Goal: Task Accomplishment & Management: Use online tool/utility

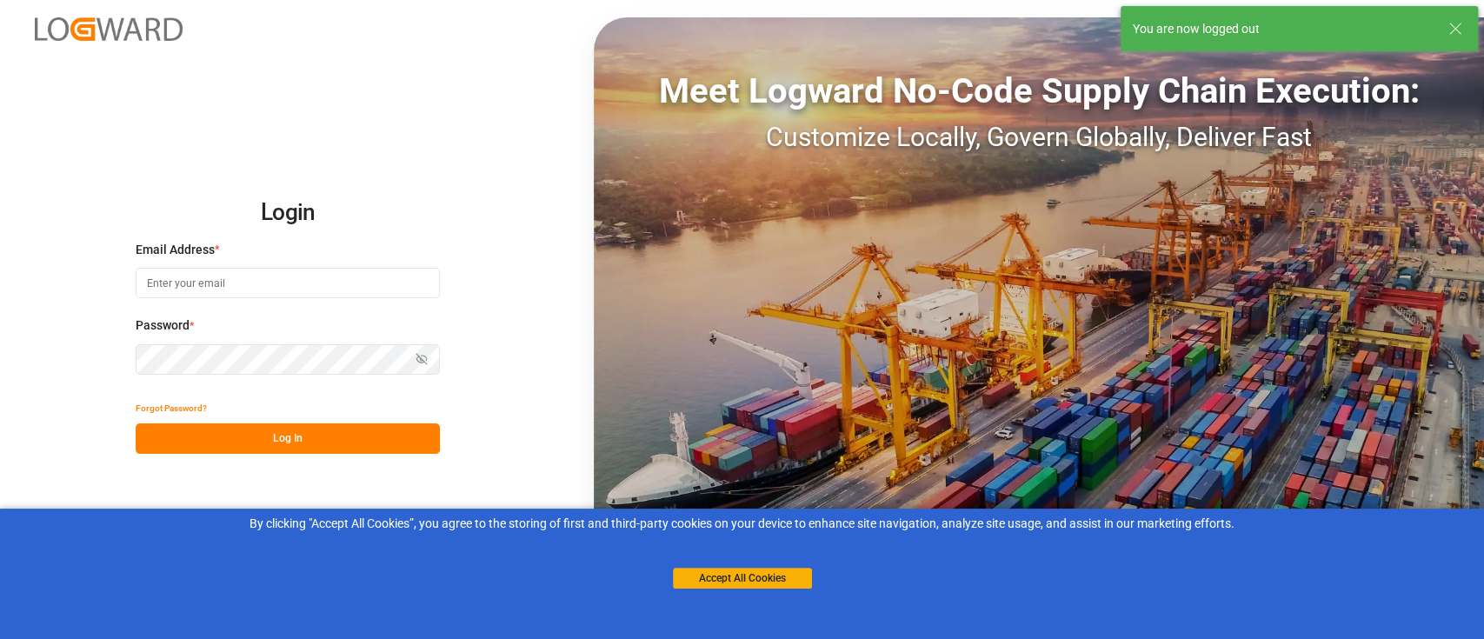
click at [327, 265] on div "Email Address *" at bounding box center [288, 279] width 304 height 76
click at [345, 286] on input at bounding box center [288, 283] width 304 height 30
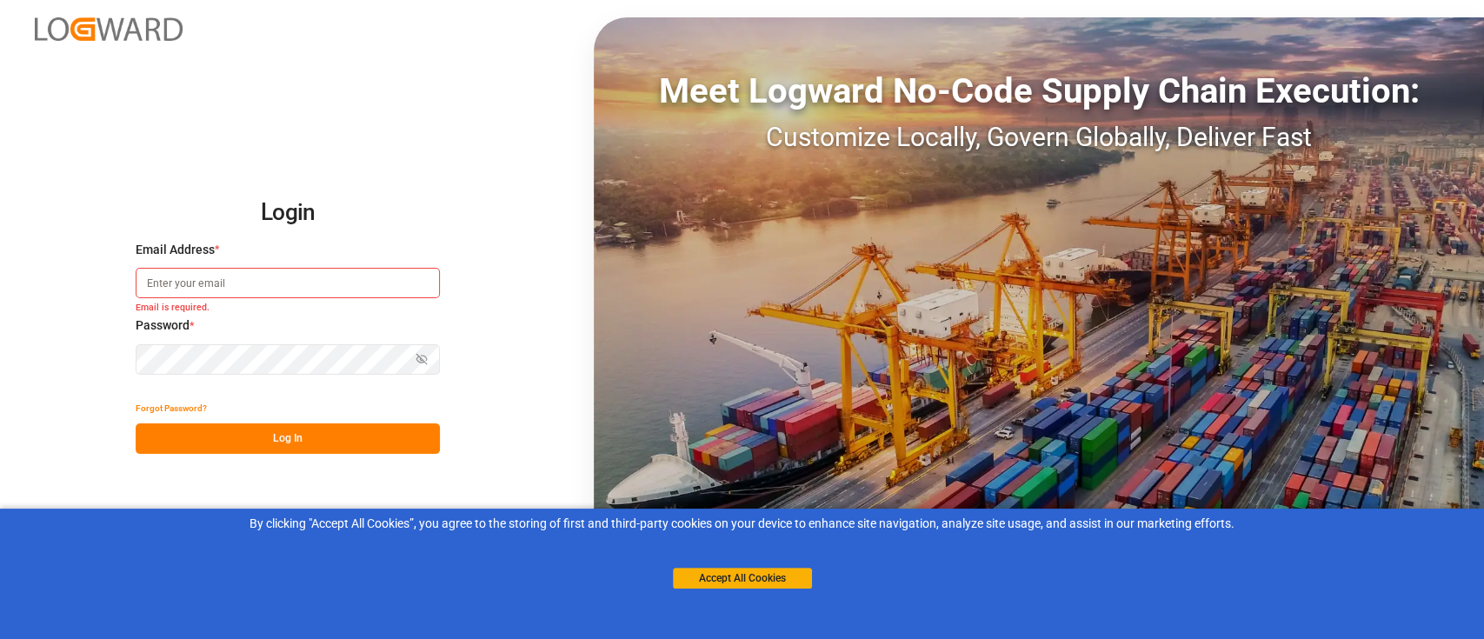
type input "[PERSON_NAME][EMAIL_ADDRESS][PERSON_NAME][DOMAIN_NAME]"
click at [355, 426] on button "Log In" at bounding box center [288, 438] width 304 height 30
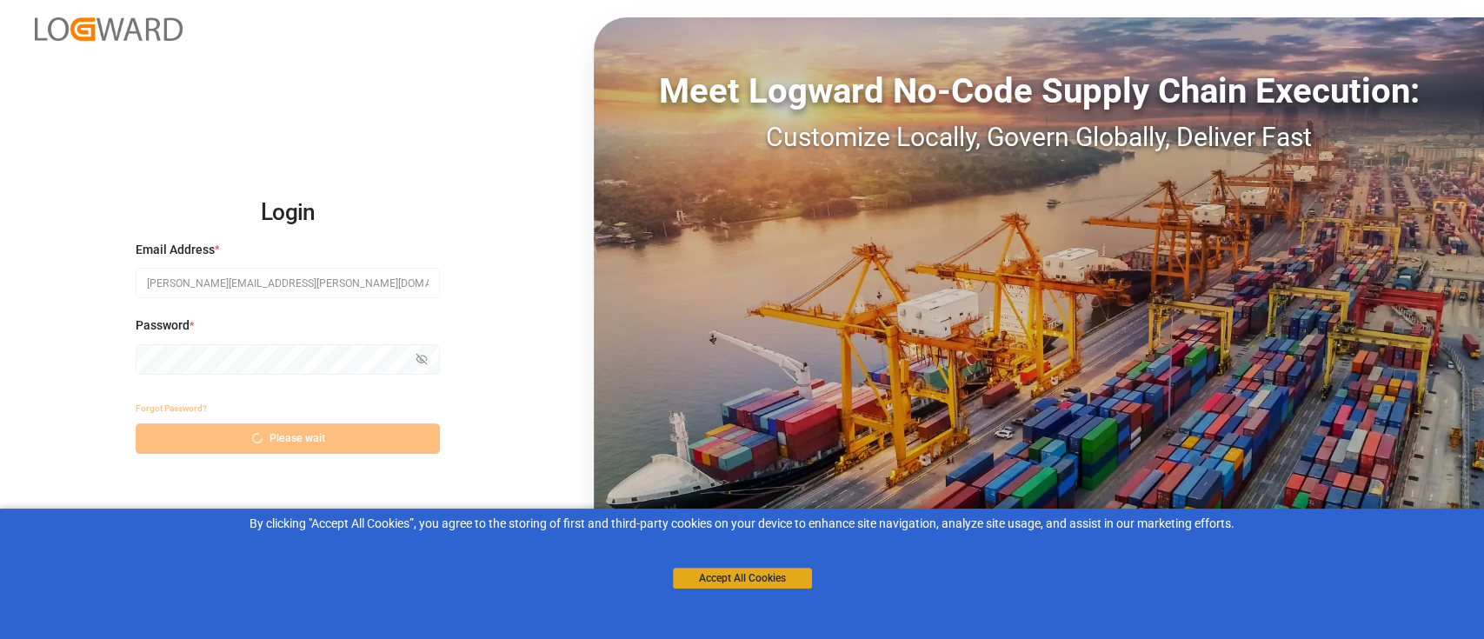
click at [706, 583] on button "Accept All Cookies" at bounding box center [742, 578] width 139 height 21
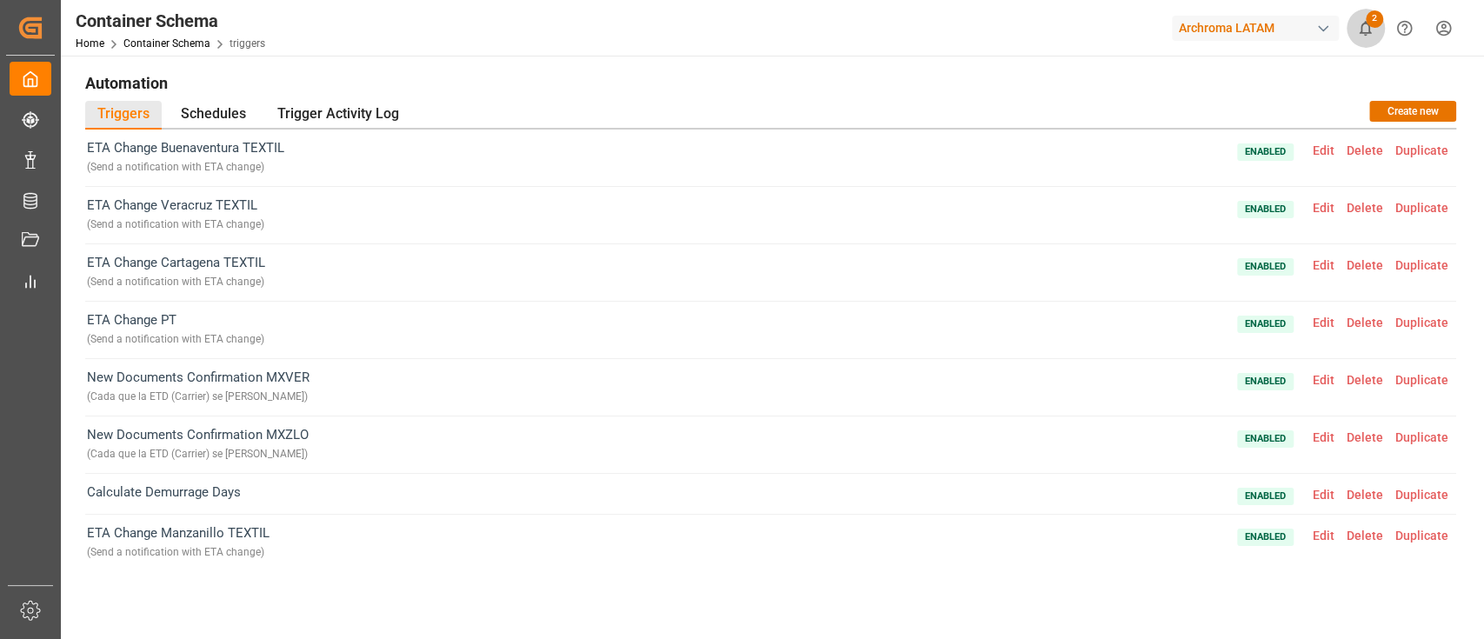
click at [1364, 45] on button "2" at bounding box center [1365, 28] width 39 height 39
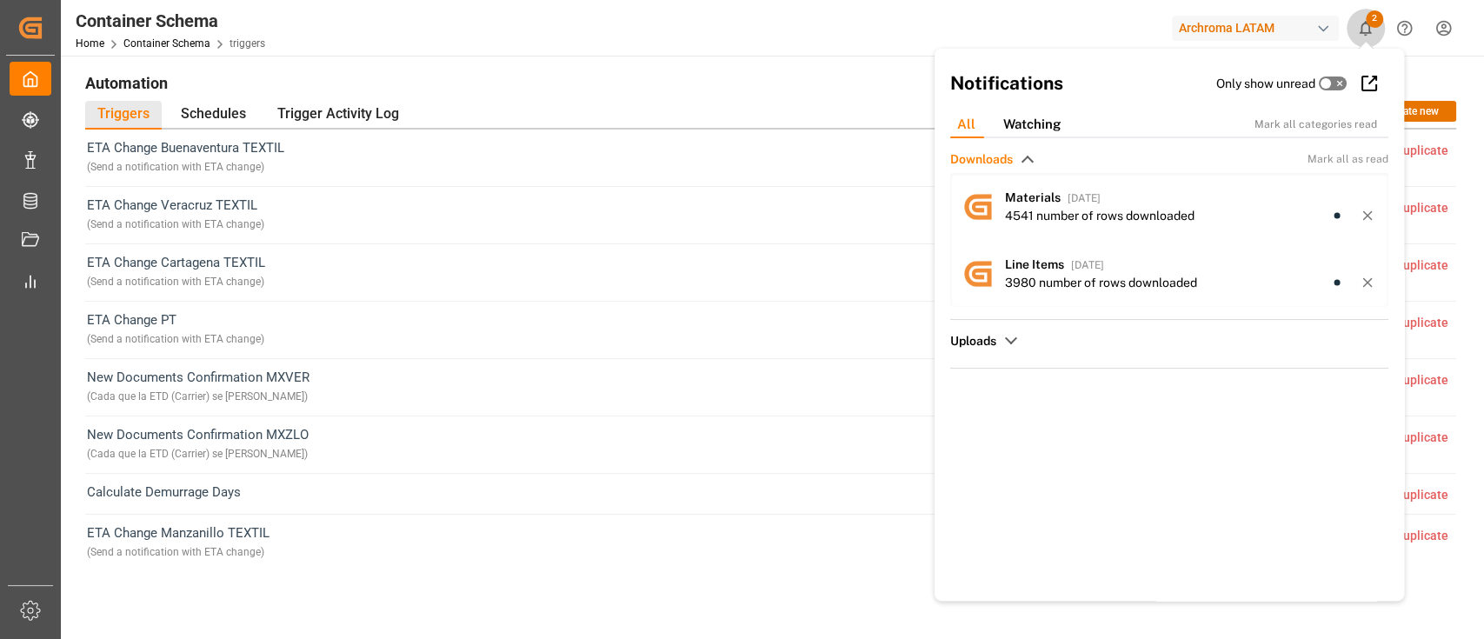
click at [1362, 23] on icon "show 2 new notifications" at bounding box center [1365, 28] width 12 height 15
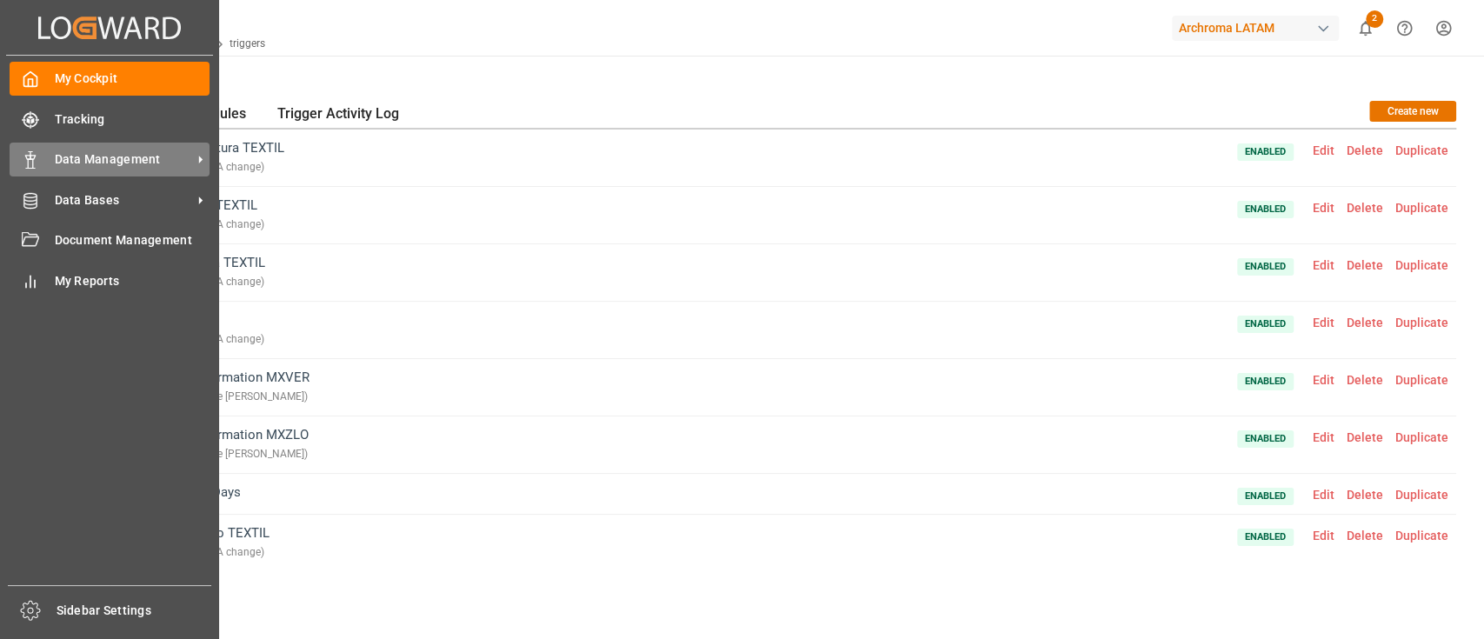
click at [123, 169] on div "Data Management Data Management" at bounding box center [110, 160] width 200 height 34
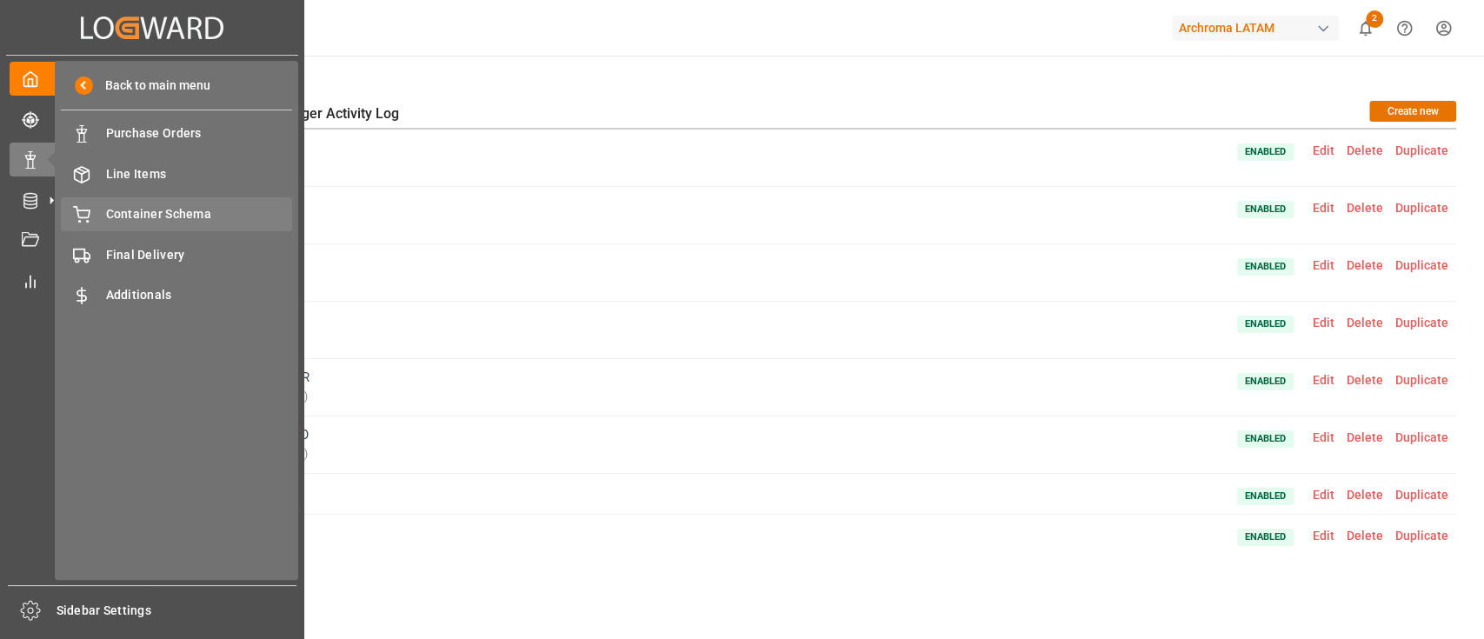
click at [176, 216] on span "Container Schema" at bounding box center [199, 214] width 187 height 18
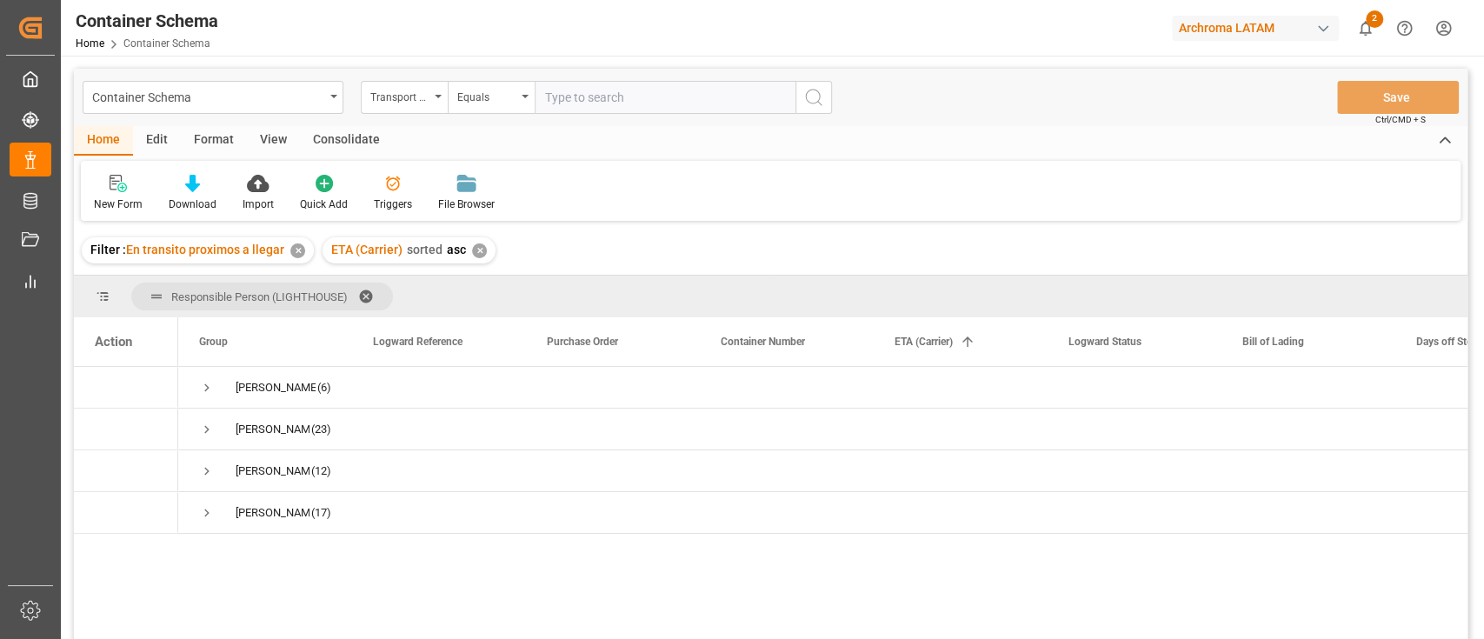
click at [162, 136] on div "Edit" at bounding box center [157, 141] width 48 height 30
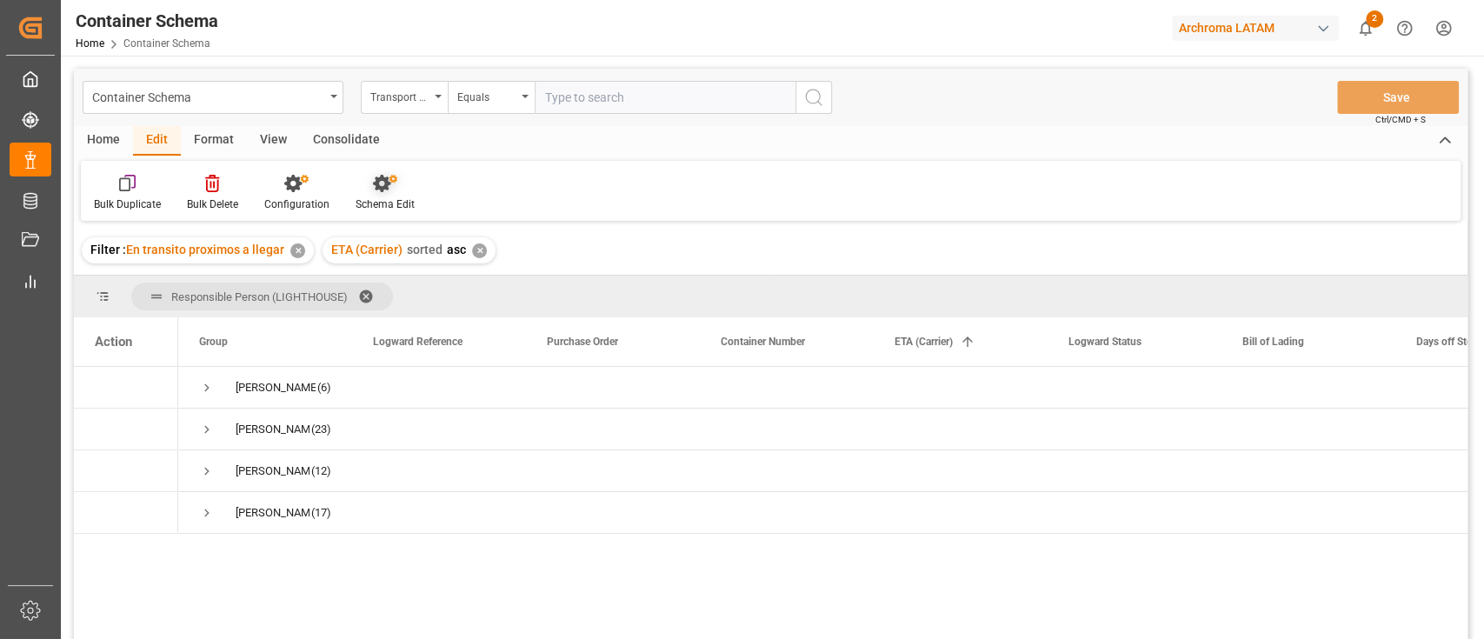
click at [386, 183] on icon at bounding box center [381, 183] width 17 height 17
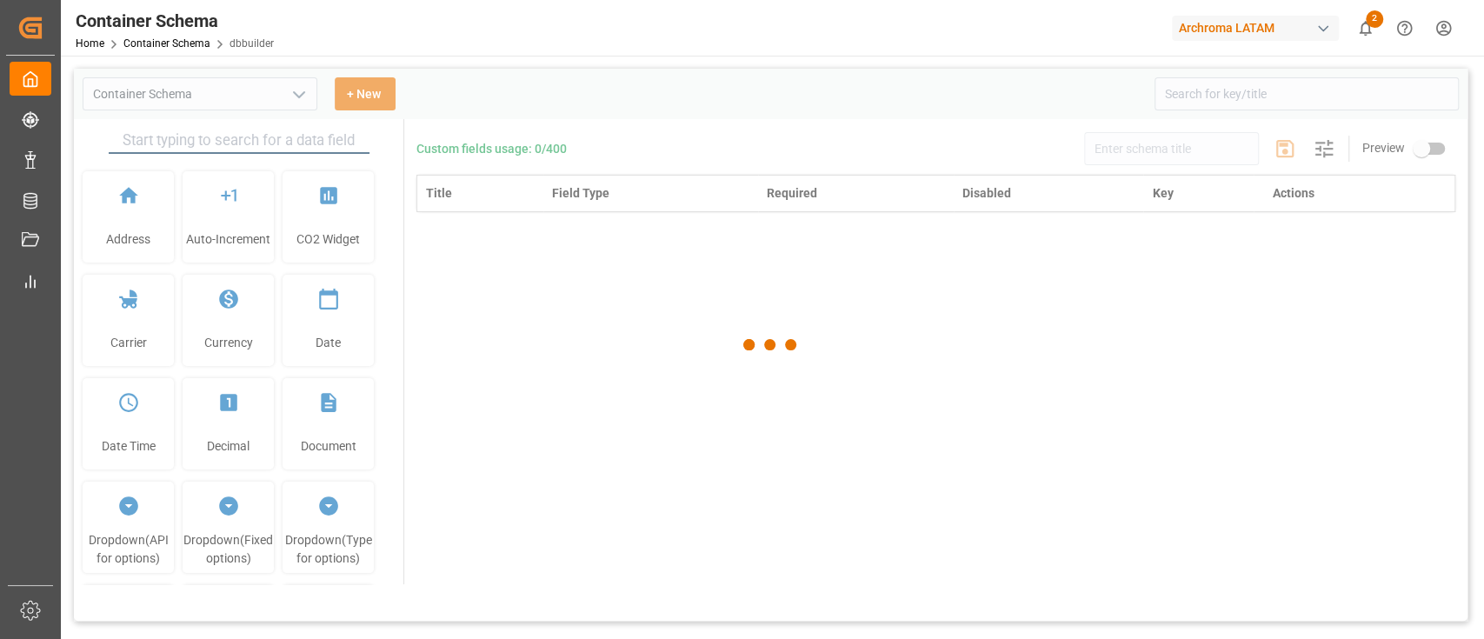
type input "Container Schema"
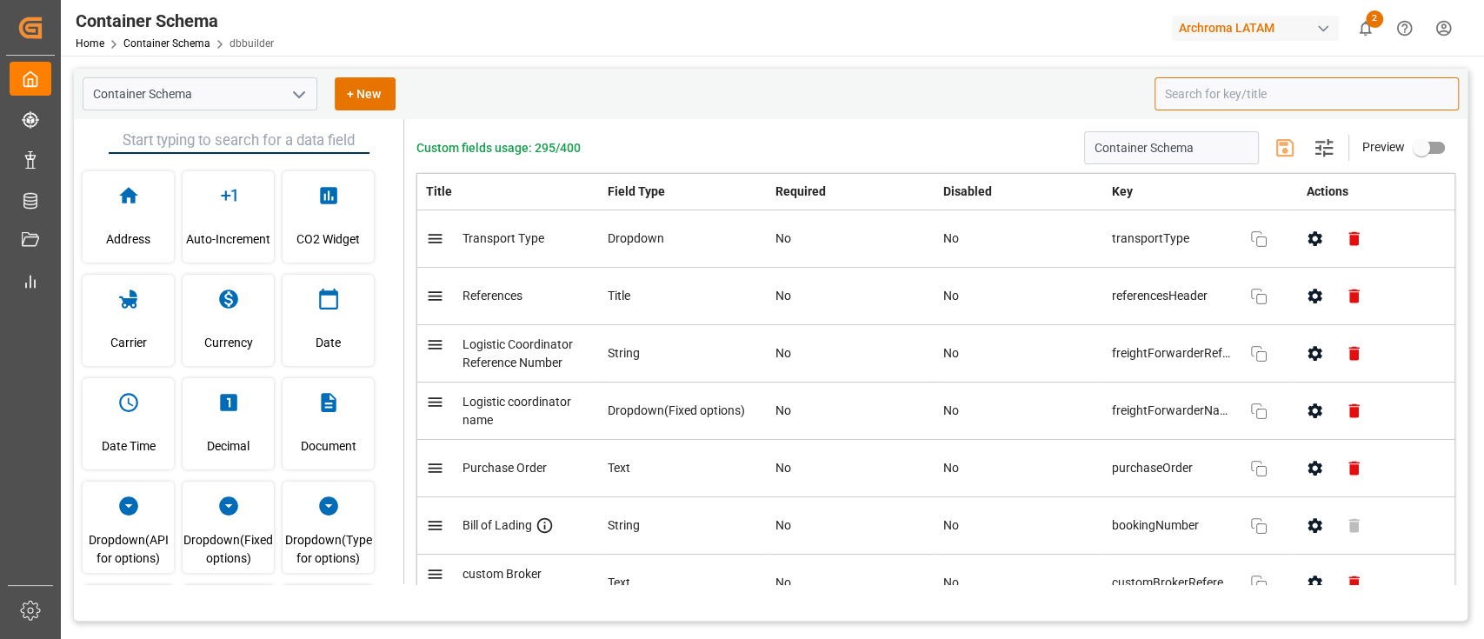
click at [1215, 101] on input at bounding box center [1306, 93] width 304 height 33
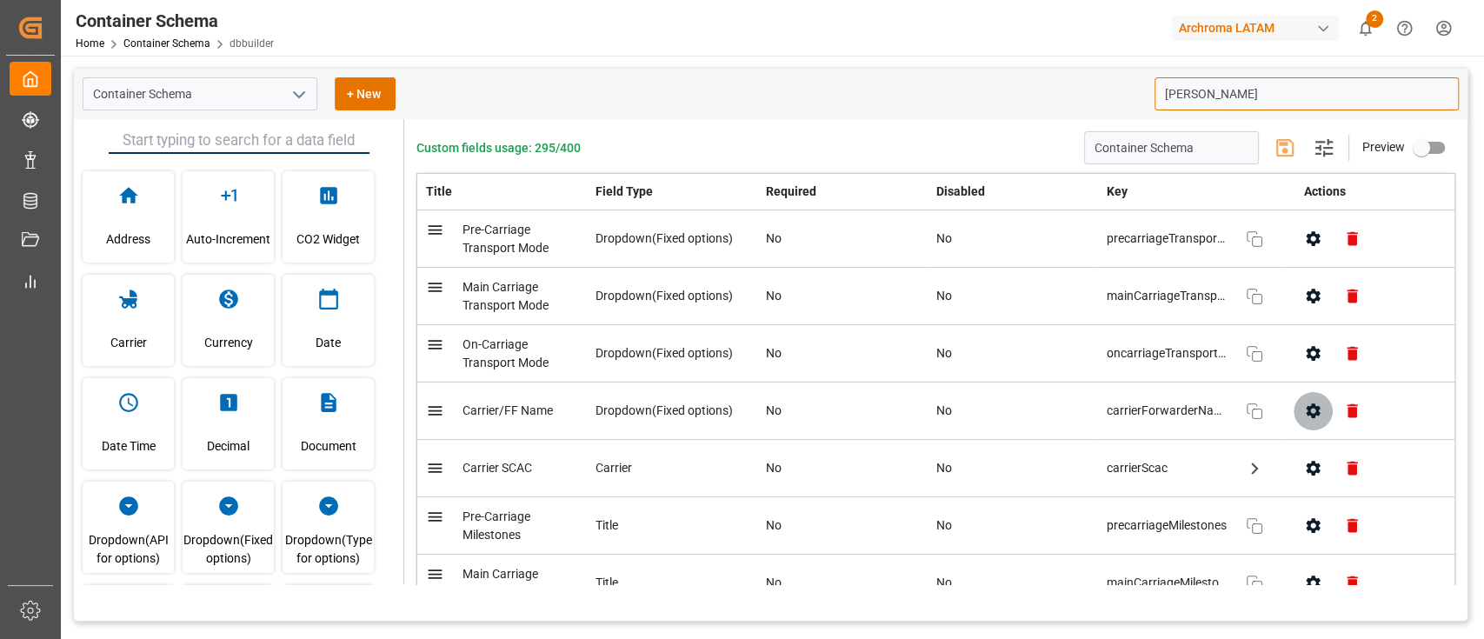
click at [1304, 414] on icon "button" at bounding box center [1313, 411] width 18 height 18
type input "[PERSON_NAME]"
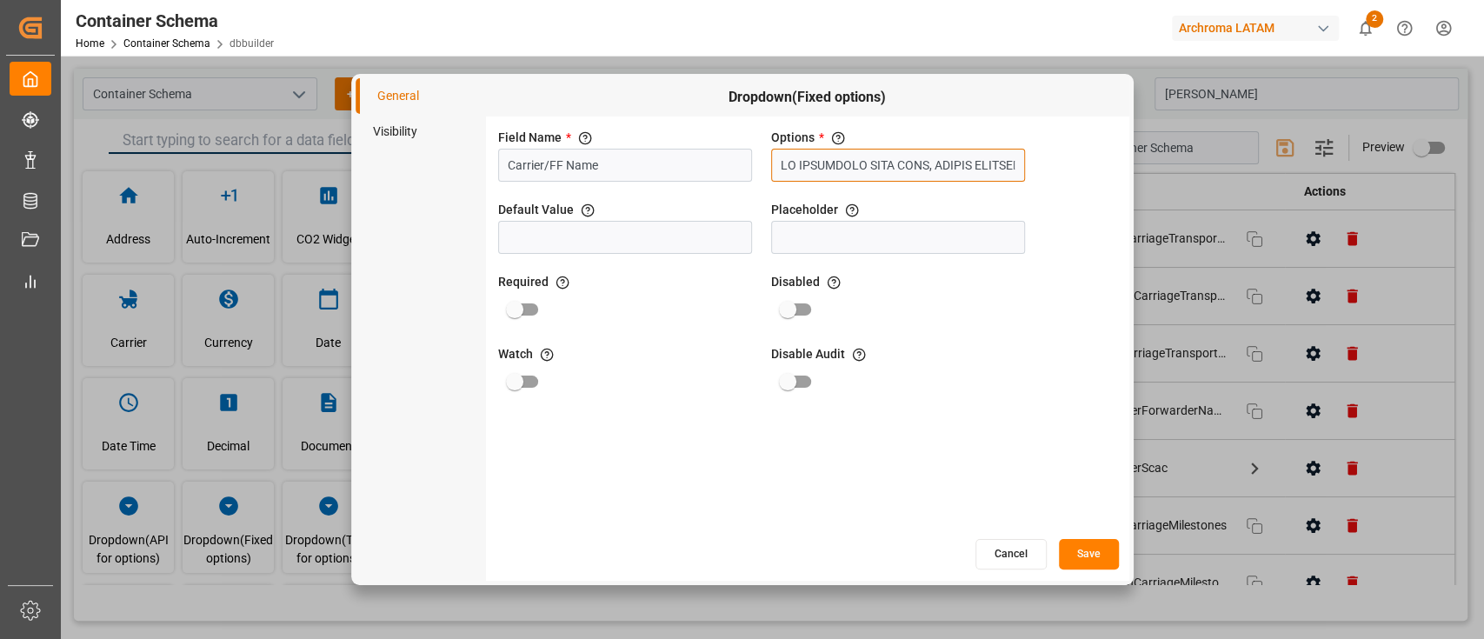
click at [919, 175] on input "text" at bounding box center [898, 165] width 254 height 33
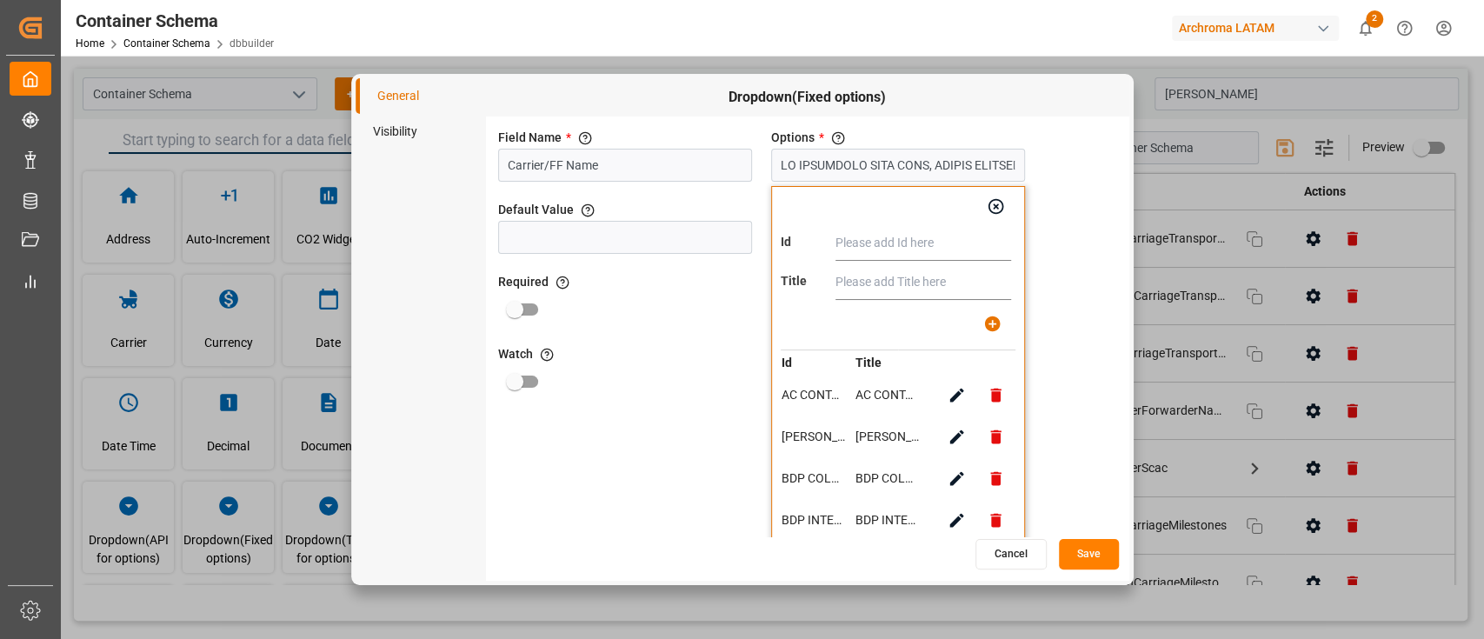
paste input "CIA. INTERNACIONAL DE TRANSPORTES MARITIMOS, S.A. (INTRAMAR SA)"
type input "CIA. INTERNACIONAL DE TRANSPORTES MARITIMOS, S.A. (INTRAMAR SA)"
click at [909, 285] on input "text" at bounding box center [923, 282] width 176 height 35
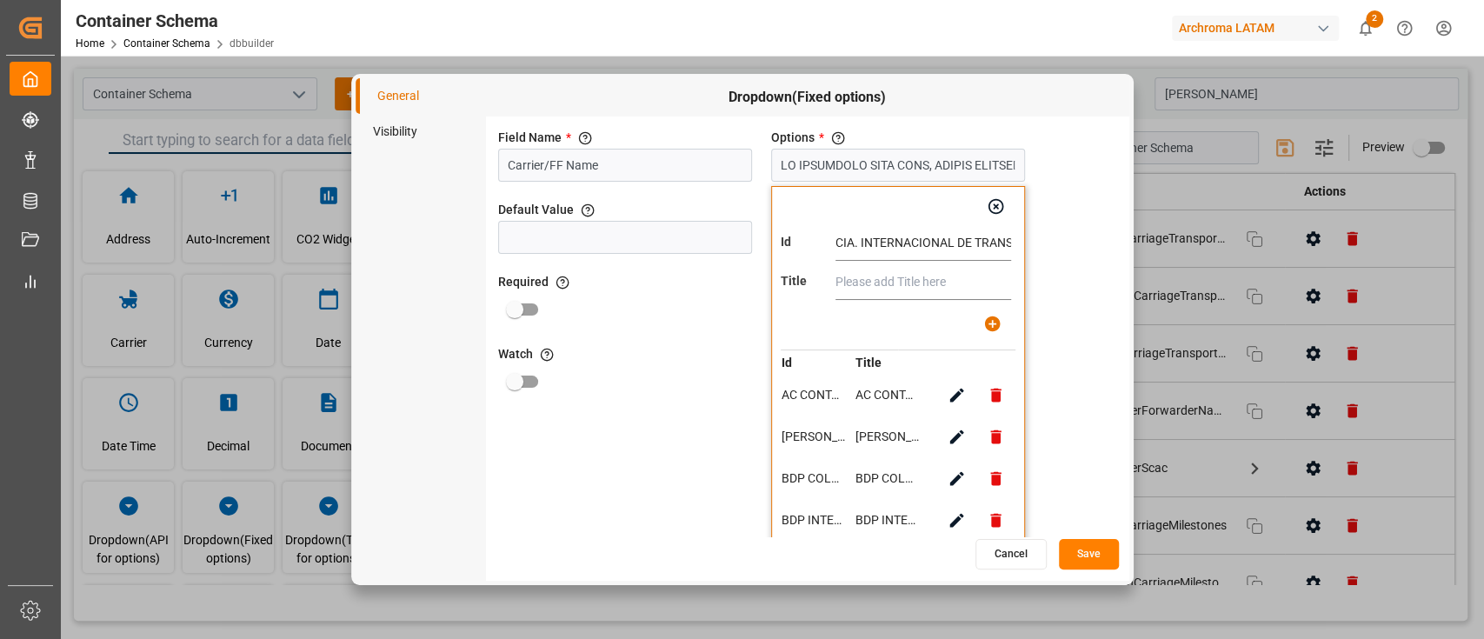
paste input "CIA. INTERNACIONAL DE TRANSPORTES MARITIMOS, S.A. (INTRAMAR SA)"
type input "CIA. INTERNACIONAL DE TRANSPORTES MARITIMOS, S.A. (INTRAMAR SA)"
click at [987, 328] on icon "button" at bounding box center [993, 324] width 16 height 16
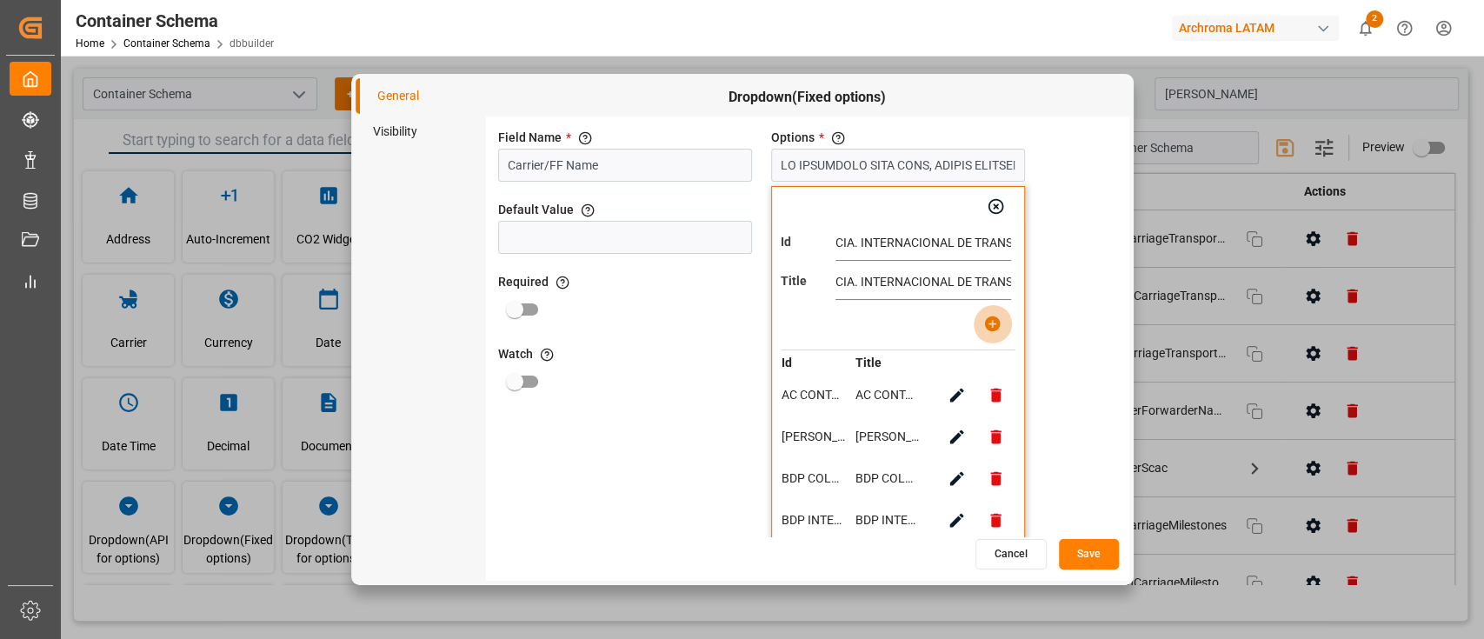
type input "LO IPSUMDOLO SITA CONS, ADIPIS ELITSEDDOE, TEM INCIDIDU U.L.E, DOL MAGNAALIQUAE…"
paste input "PCSCA S.A"
click at [867, 236] on input "PCSCA S.A" at bounding box center [923, 243] width 176 height 35
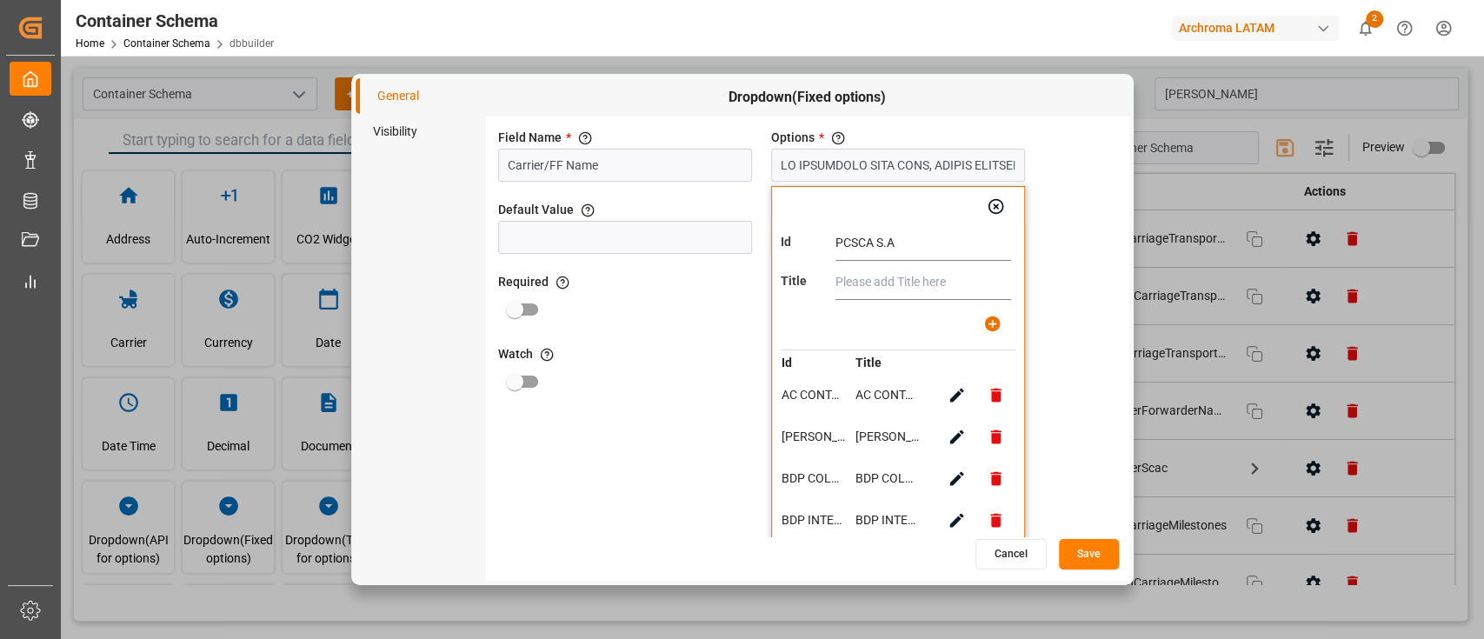
type input "PCSCA S.A"
click at [885, 279] on input "text" at bounding box center [923, 282] width 176 height 35
paste input "PCSCA S.A"
type input "PCSCA S.A"
click at [986, 325] on icon "button" at bounding box center [993, 324] width 16 height 16
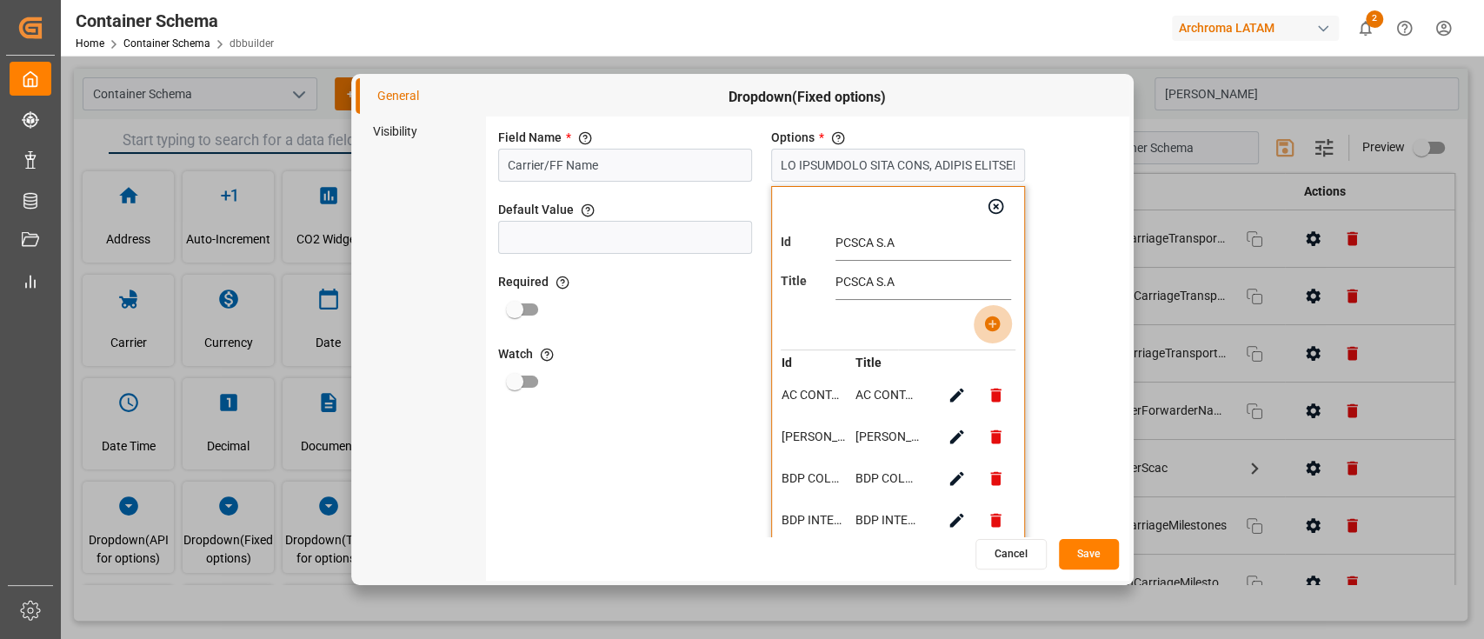
type input "LO IPSUMDOLO SITA CONS, ADIPIS ELITSEDDOE, TEM INCIDIDU U.L.E, DOL MAGNAALIQUAE…"
click at [993, 205] on icon "button" at bounding box center [996, 206] width 18 height 18
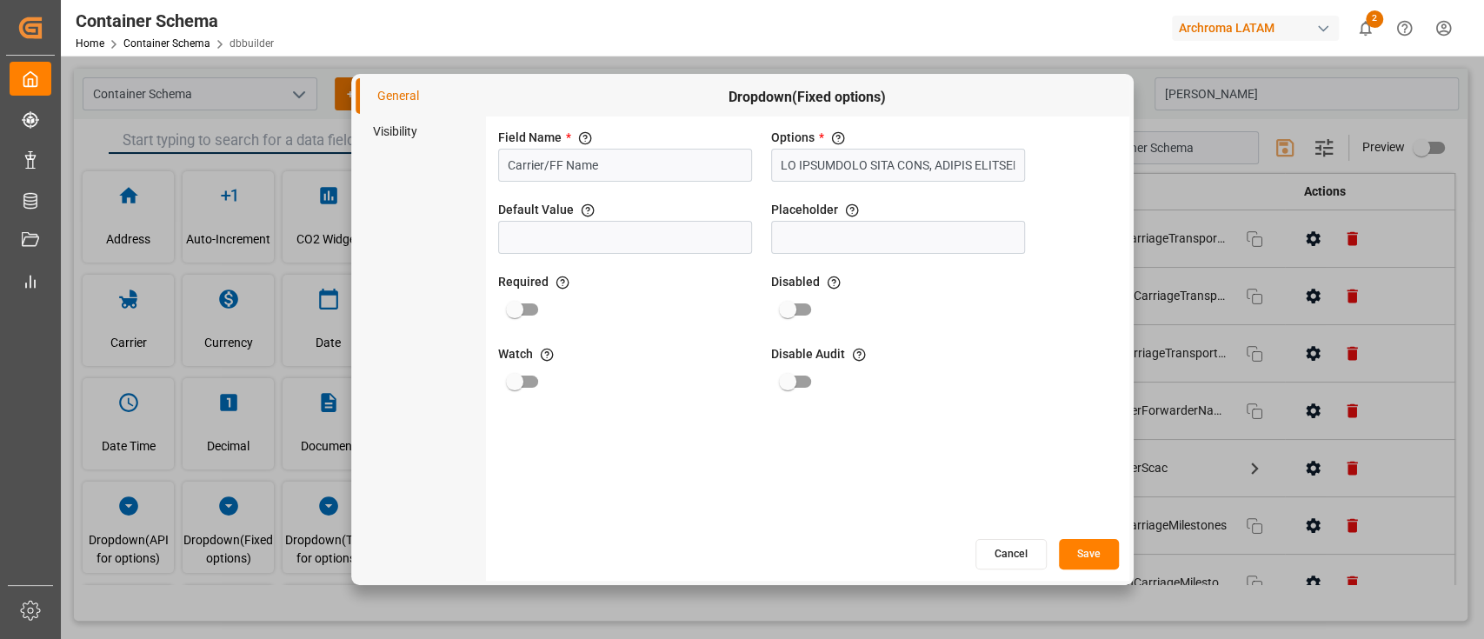
click at [1095, 550] on button "Save" at bounding box center [1089, 554] width 60 height 30
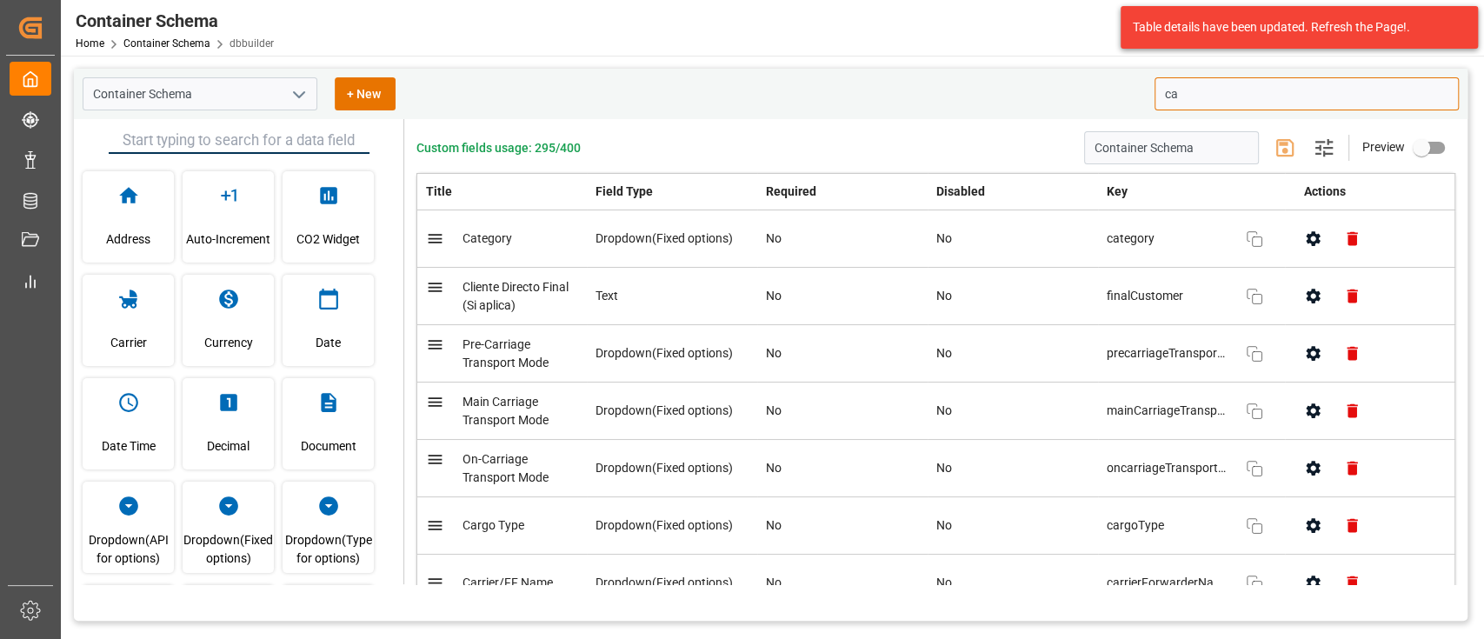
type input "c"
